Goal: Transaction & Acquisition: Purchase product/service

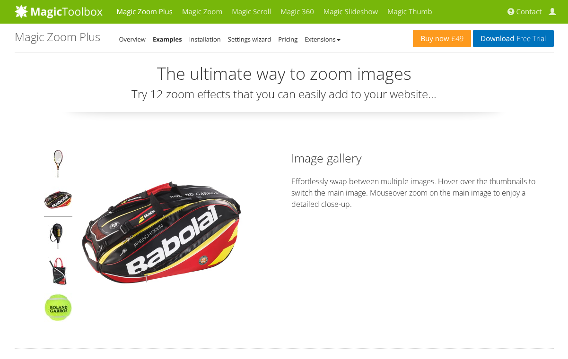
click at [57, 201] on img at bounding box center [58, 201] width 28 height 31
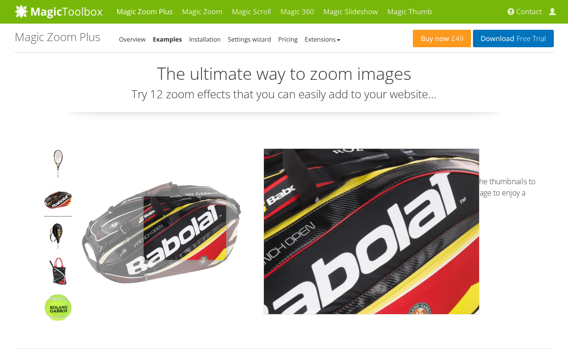
click at [185, 227] on img at bounding box center [161, 232] width 165 height 165
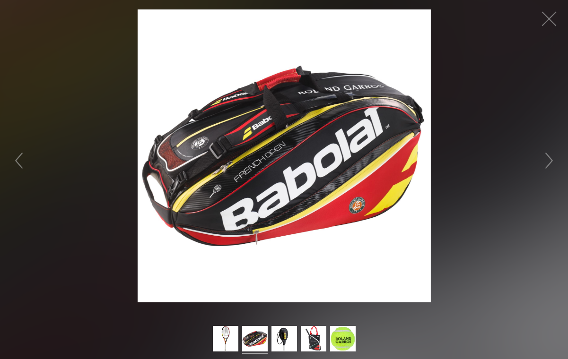
click at [247, 187] on img at bounding box center [284, 155] width 293 height 293
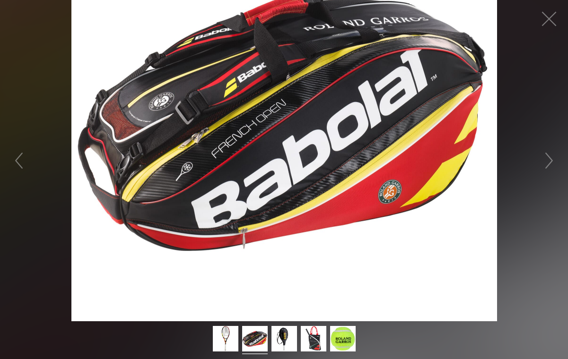
click at [247, 187] on figure at bounding box center [284, 161] width 568 height 322
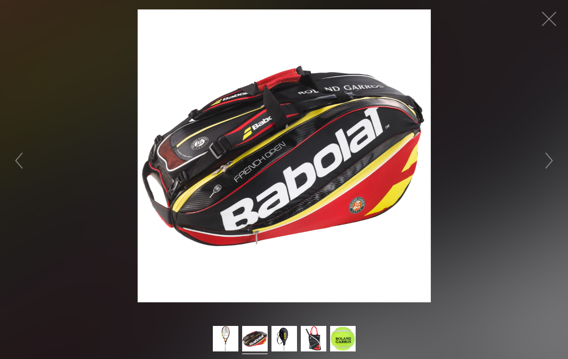
click at [113, 222] on figure "Double tap or pinch to zoom" at bounding box center [284, 155] width 568 height 293
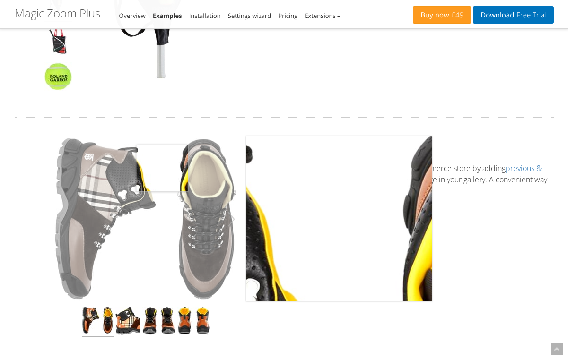
scroll to position [237, 0]
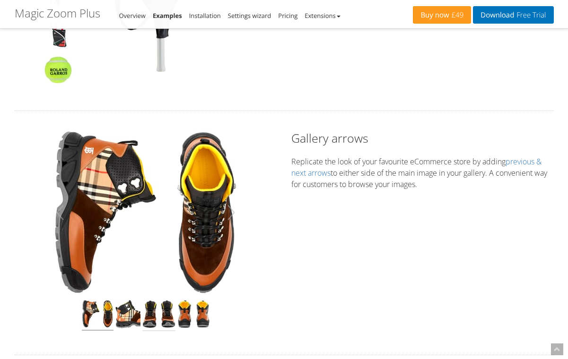
click at [150, 314] on img at bounding box center [158, 315] width 33 height 31
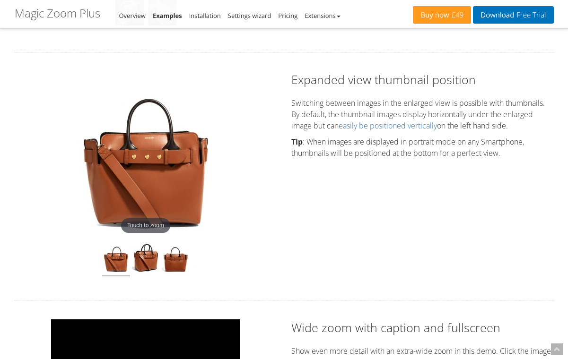
scroll to position [788, 0]
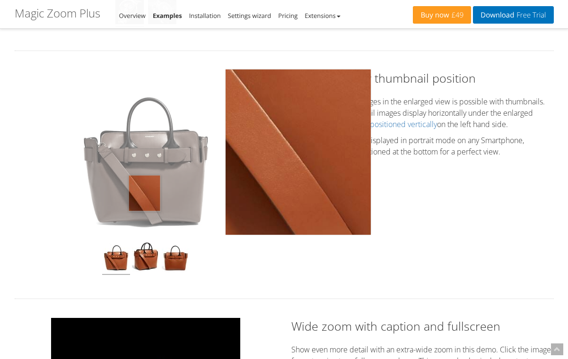
click at [144, 193] on img at bounding box center [145, 152] width 145 height 165
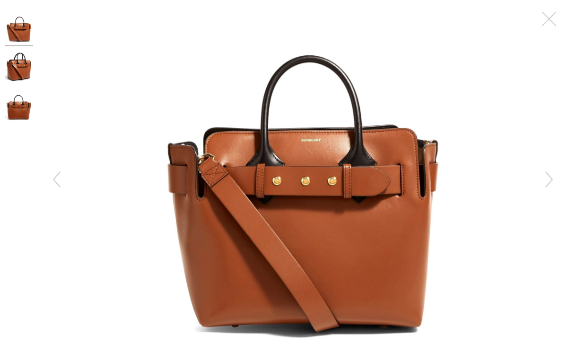
click at [227, 221] on img at bounding box center [303, 175] width 316 height 360
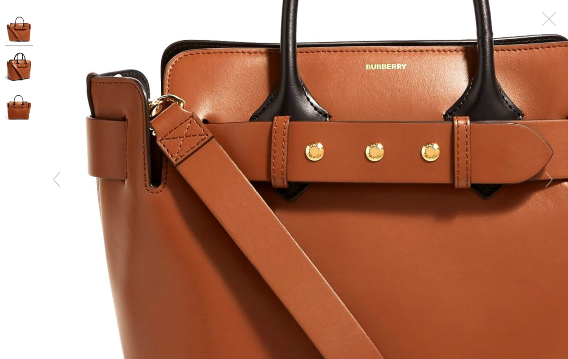
click at [227, 221] on figure at bounding box center [303, 179] width 530 height 359
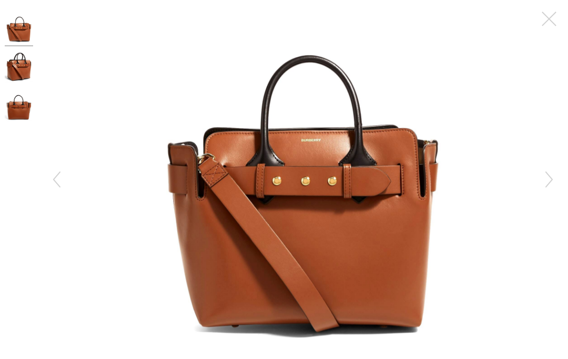
click at [21, 295] on div at bounding box center [19, 179] width 28 height 340
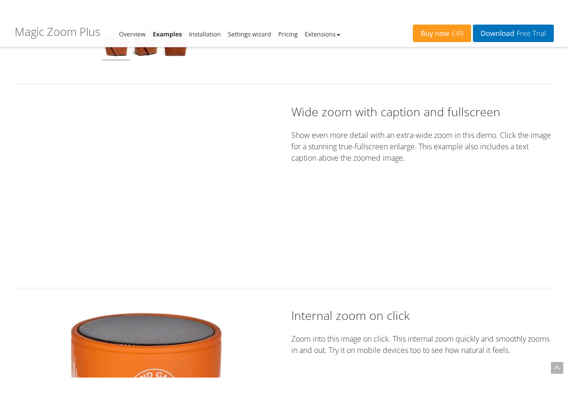
scroll to position [5, 0]
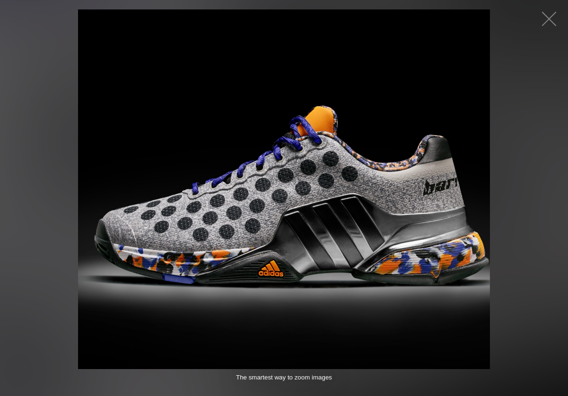
click at [234, 218] on img at bounding box center [284, 189] width 412 height 360
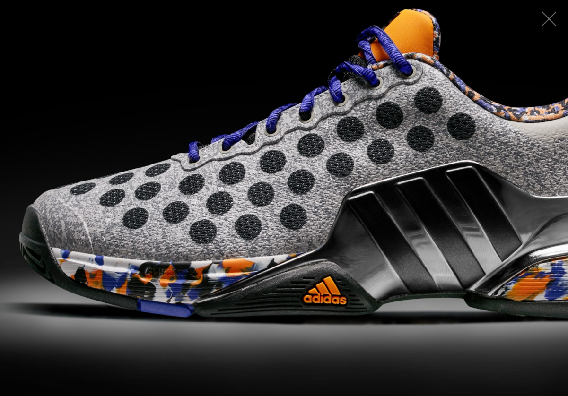
click at [234, 218] on figure at bounding box center [284, 198] width 568 height 396
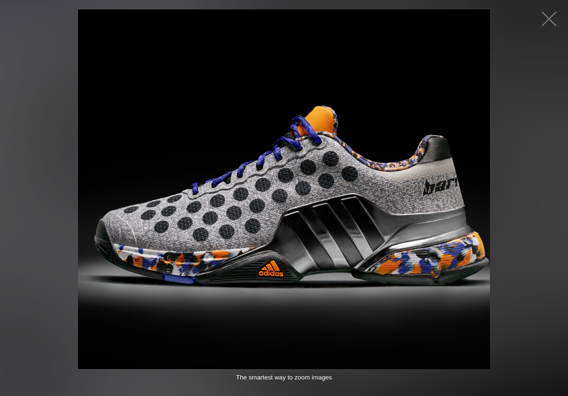
click at [52, 226] on figure "Double tap or pinch to zoom" at bounding box center [284, 189] width 568 height 360
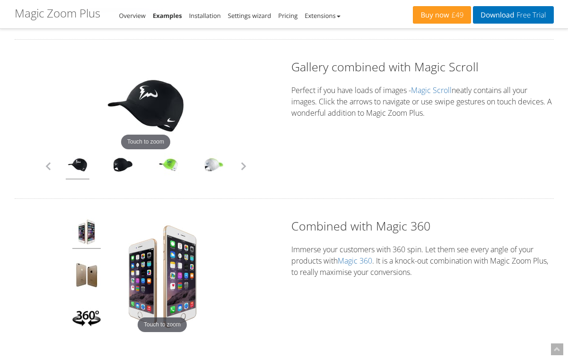
scroll to position [2105, 0]
click at [240, 165] on button "button" at bounding box center [243, 166] width 14 height 14
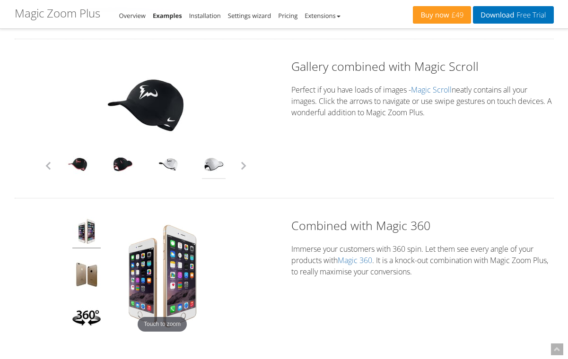
click at [211, 165] on link at bounding box center [214, 166] width 24 height 26
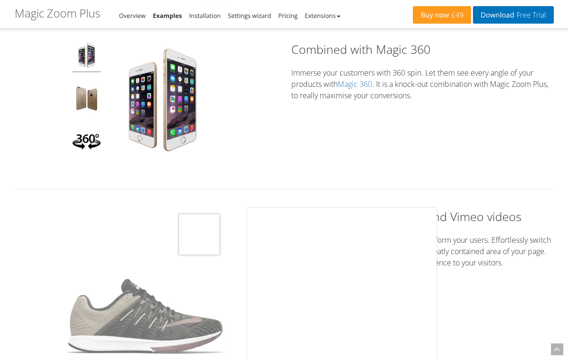
scroll to position [2282, 0]
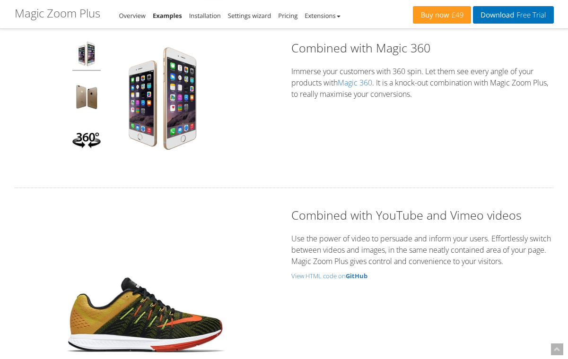
click at [91, 139] on img at bounding box center [86, 141] width 28 height 31
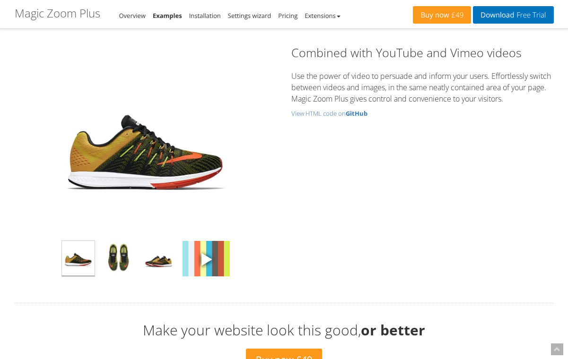
scroll to position [2533, 0]
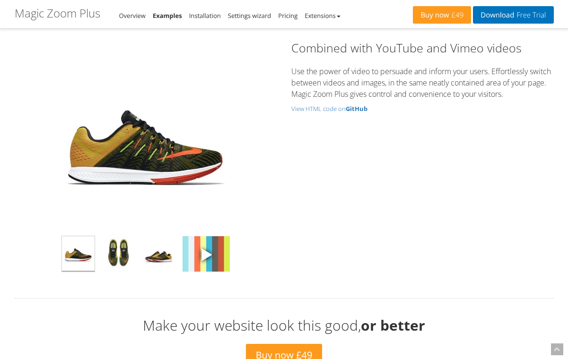
click at [205, 248] on span at bounding box center [206, 254] width 14 height 14
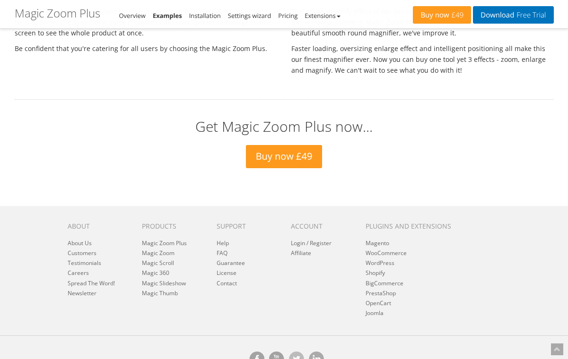
scroll to position [3128, 0]
click at [300, 159] on link "Buy now £49" at bounding box center [284, 157] width 77 height 23
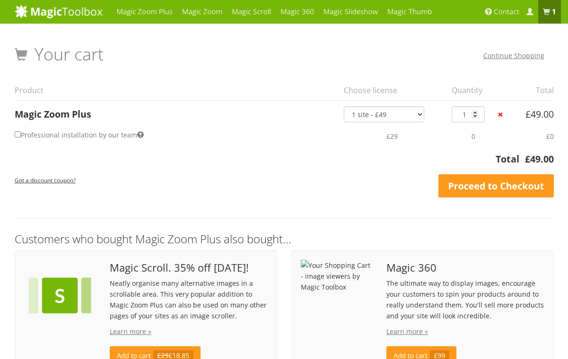
drag, startPoint x: 407, startPoint y: 112, endPoint x: 297, endPoint y: 144, distance: 114.4
click at [0, 0] on html "Magic Zoom Plus Magic Zoom Magic Scroll Magic 360 Magic Slideshow Contact My Ac…" at bounding box center [284, 225] width 568 height 451
click at [17, 134] on input "Professional installation by our team" at bounding box center [18, 134] width 6 height 6
checkbox input "true"
click at [17, 134] on input "Professional installation by our team" at bounding box center [18, 134] width 6 height 6
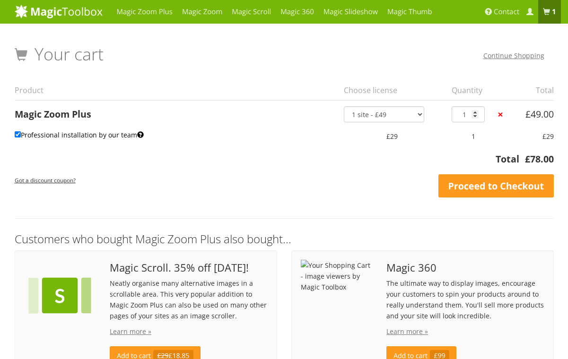
checkbox input "false"
